Goal: Information Seeking & Learning: Learn about a topic

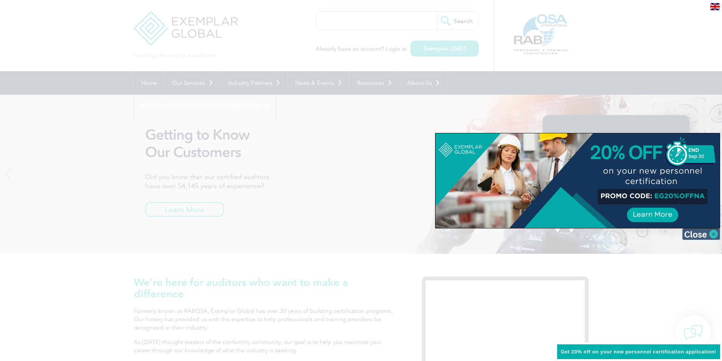
click at [710, 236] on img at bounding box center [702, 234] width 38 height 11
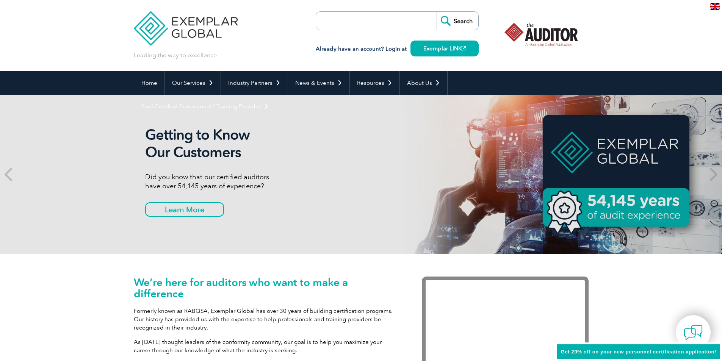
click at [377, 20] on input "search" at bounding box center [360, 21] width 80 height 18
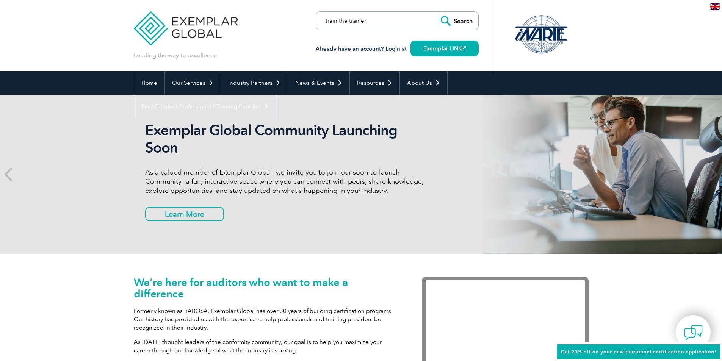
type input "train the trainer"
click at [437, 12] on input "Search" at bounding box center [458, 21] width 42 height 18
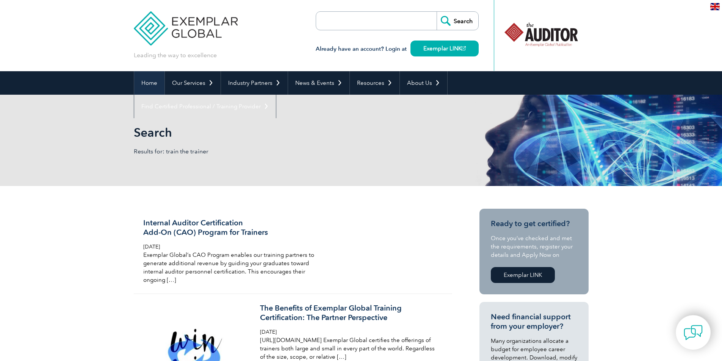
click at [143, 84] on link "Home" at bounding box center [149, 83] width 30 height 24
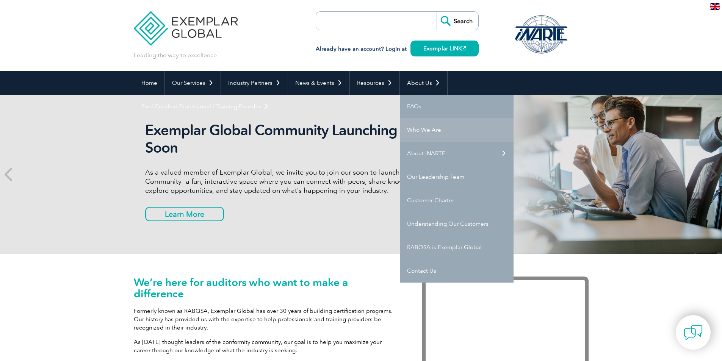
click at [433, 129] on link "Who We Are" at bounding box center [457, 130] width 114 height 24
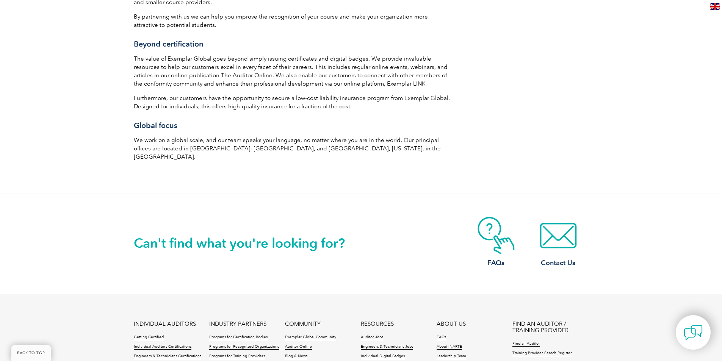
scroll to position [1289, 0]
